Goal: Transaction & Acquisition: Download file/media

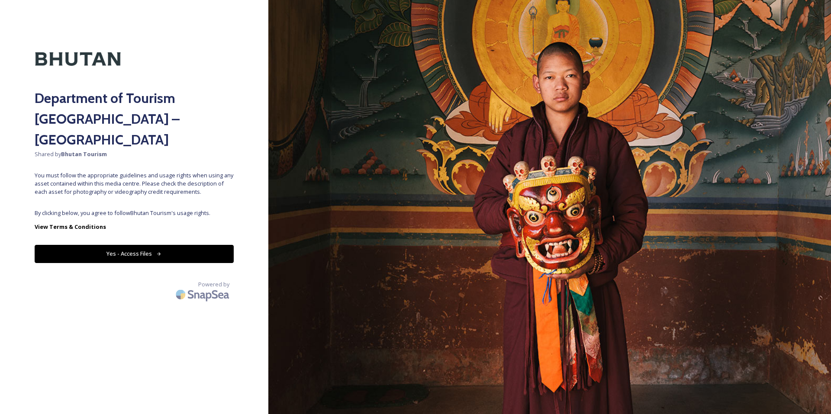
click at [138, 245] on button "Yes - Access Files" at bounding box center [134, 254] width 199 height 18
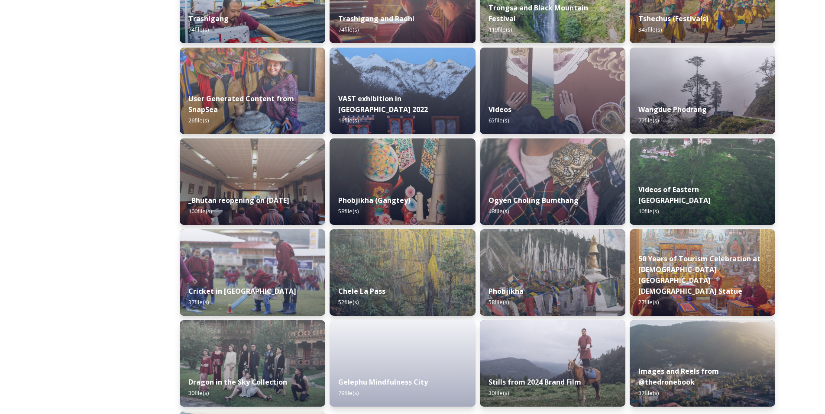
scroll to position [1002, 0]
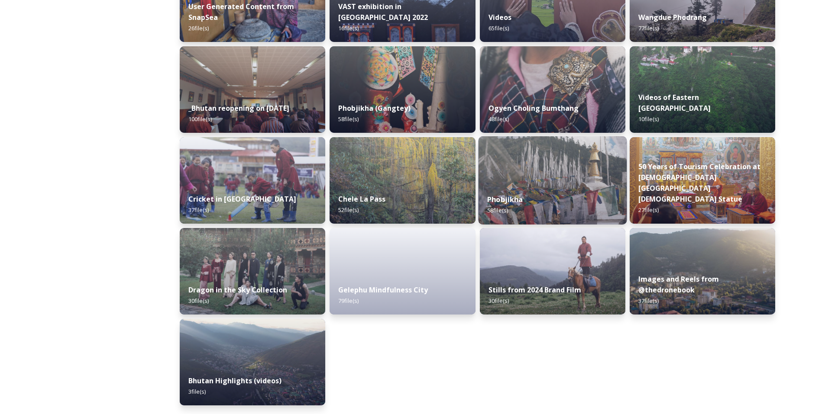
click at [558, 166] on img at bounding box center [552, 180] width 149 height 88
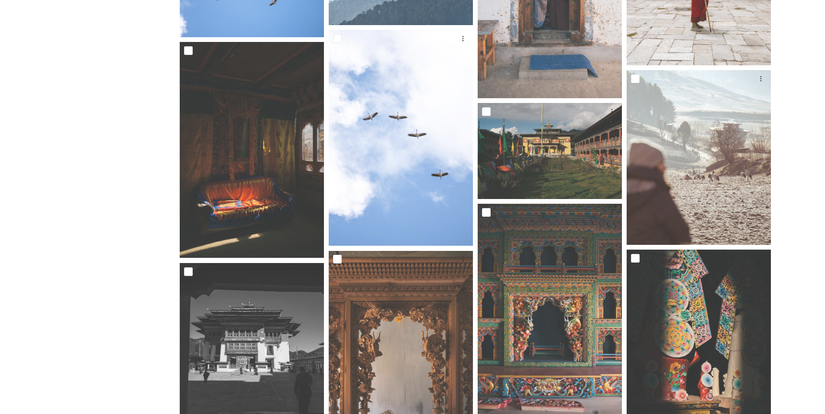
scroll to position [1480, 0]
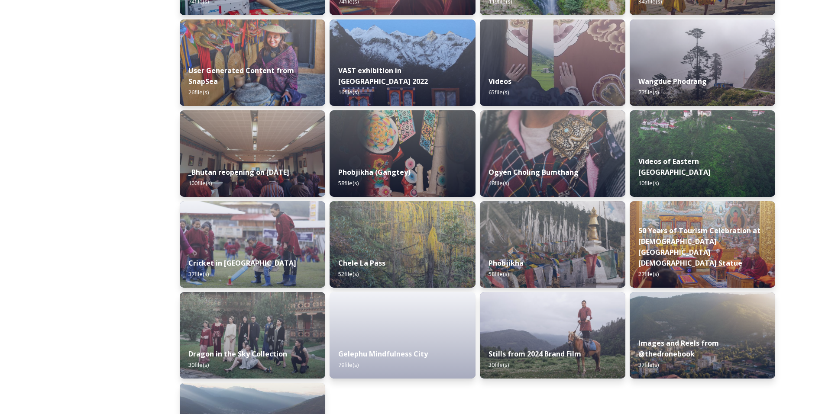
scroll to position [1002, 0]
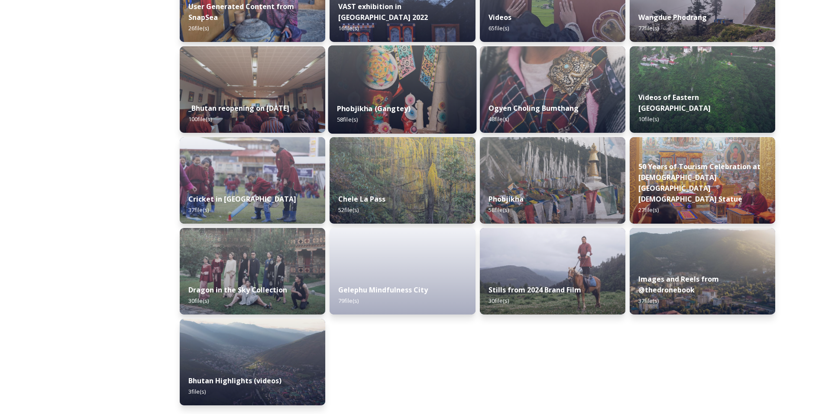
click at [375, 100] on div "Phobjikha (Gangtey) 58 file(s)" at bounding box center [402, 113] width 149 height 39
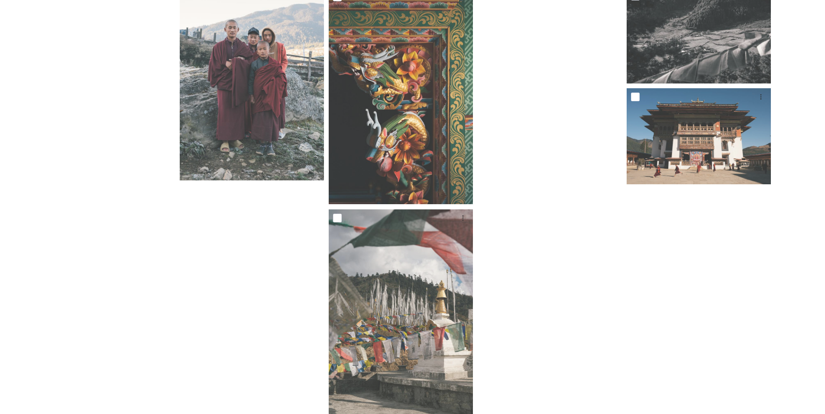
scroll to position [2216, 0]
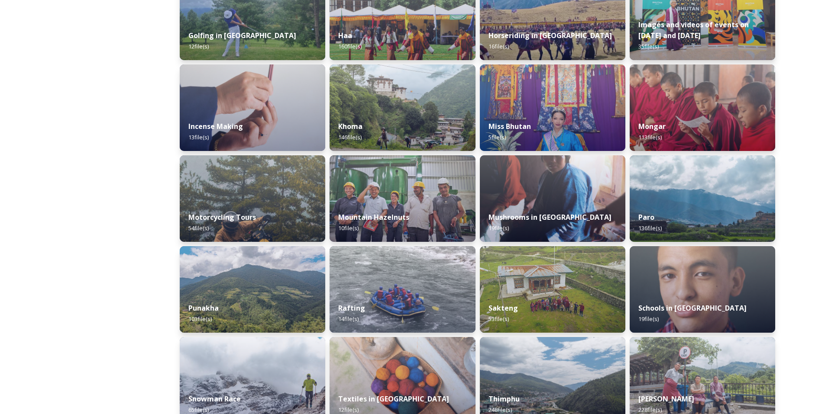
scroll to position [520, 0]
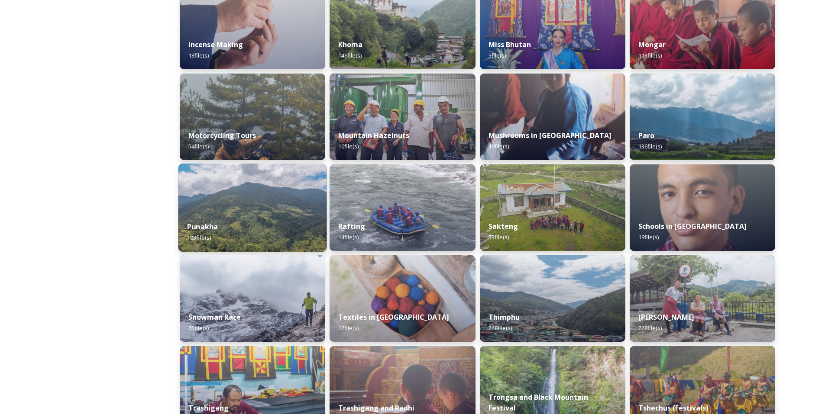
click at [263, 220] on div "Punakha 103 file(s)" at bounding box center [252, 232] width 149 height 39
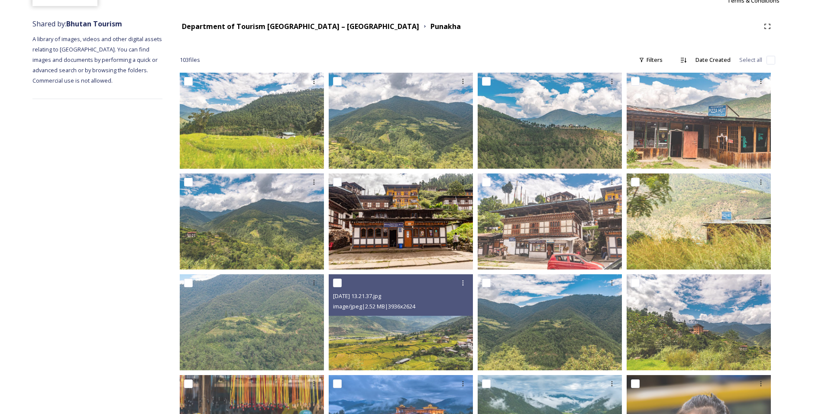
scroll to position [43, 0]
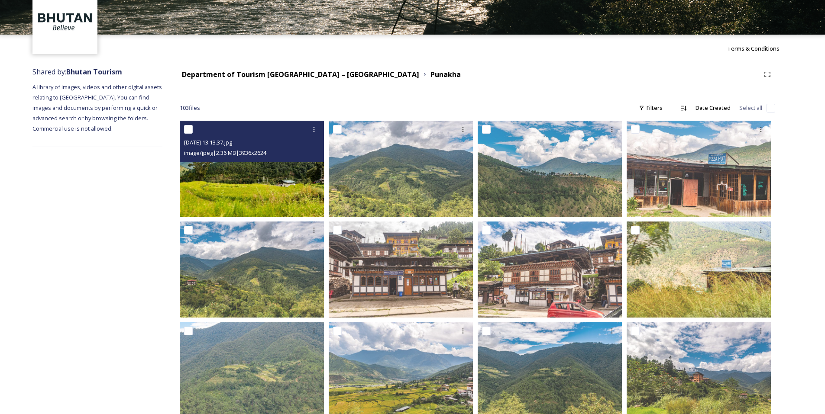
click at [268, 189] on img at bounding box center [252, 169] width 144 height 96
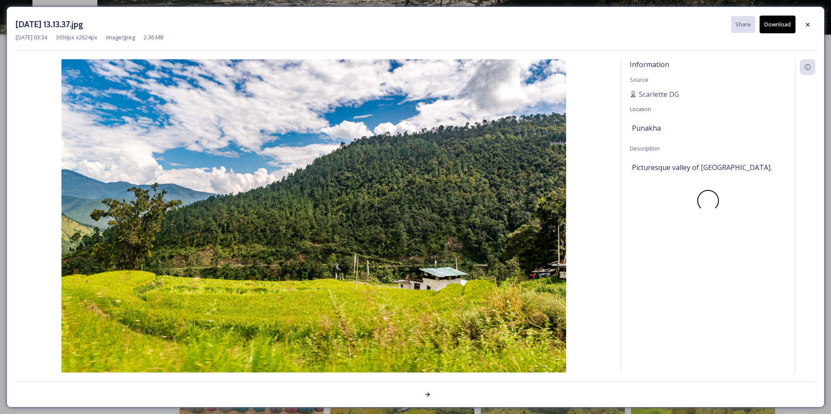
click at [774, 27] on button "Download" at bounding box center [778, 25] width 36 height 18
click at [805, 27] on icon at bounding box center [808, 24] width 7 height 7
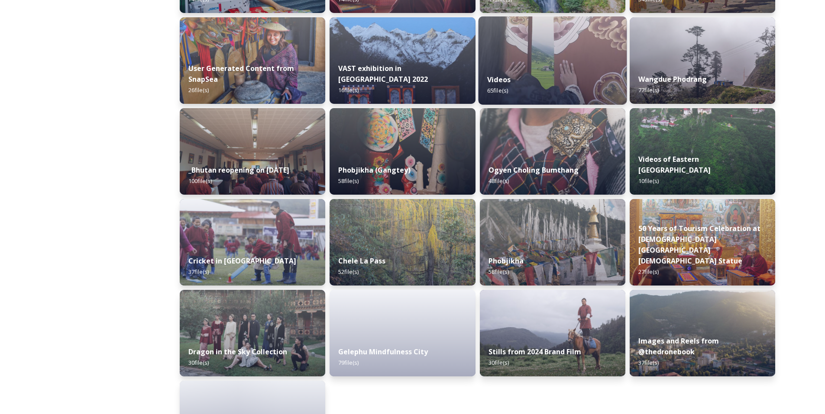
scroll to position [1002, 0]
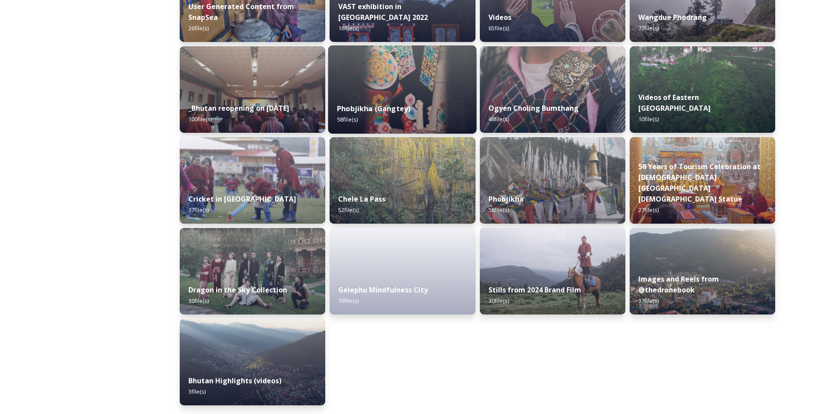
click at [410, 105] on div "Phobjikha (Gangtey) 58 file(s)" at bounding box center [402, 113] width 149 height 39
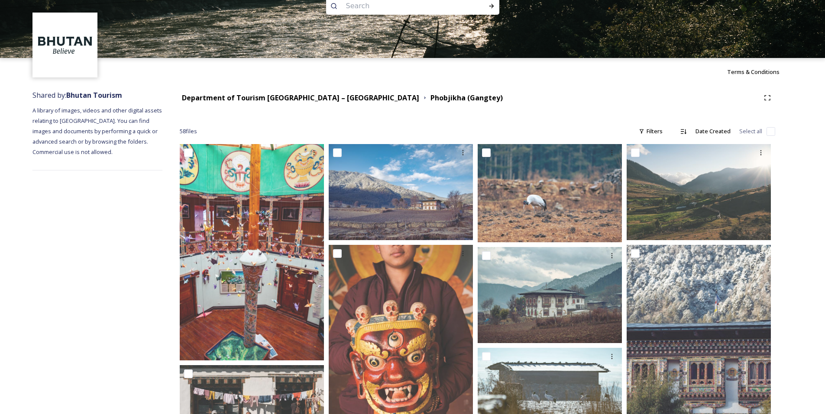
scroll to position [8, 0]
